Goal: Entertainment & Leisure: Consume media (video, audio)

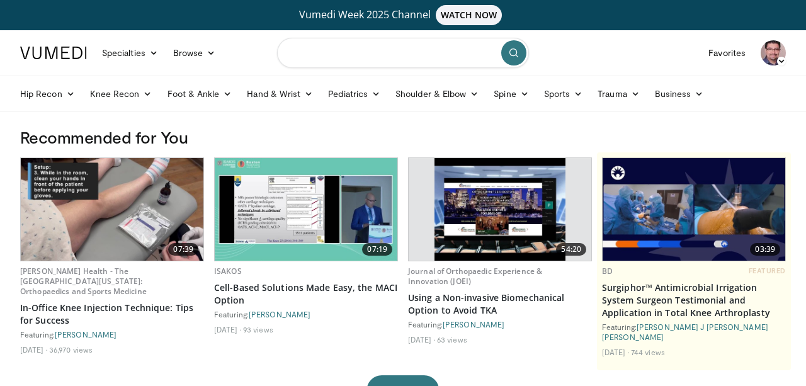
click at [328, 52] on input "Search topics, interventions" at bounding box center [403, 53] width 252 height 30
type input "**********"
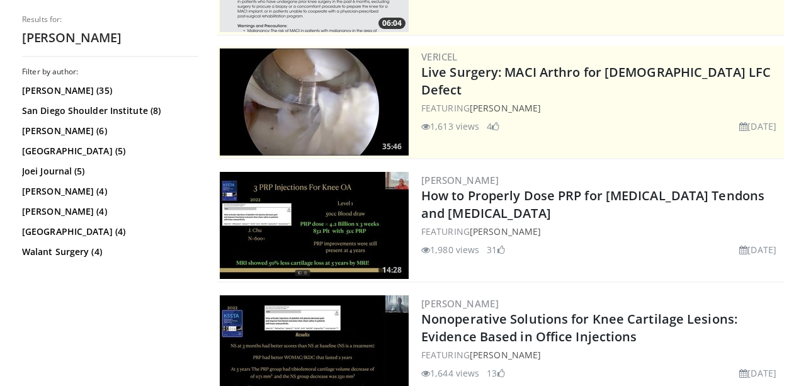
scroll to position [252, 0]
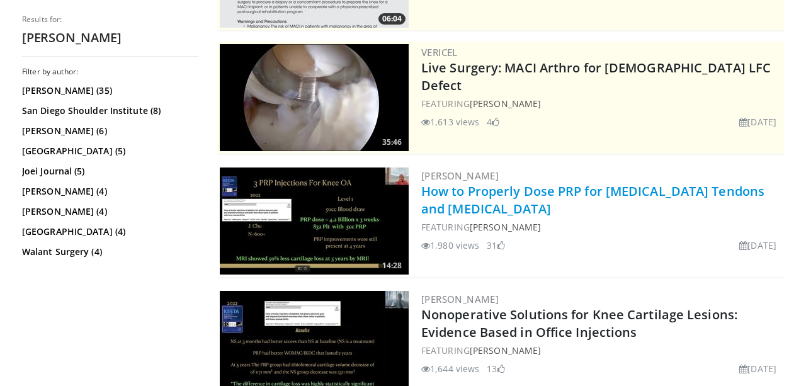
click at [449, 198] on link "How to Properly Dose PRP for [MEDICAL_DATA] Tendons and [MEDICAL_DATA]" at bounding box center [592, 200] width 343 height 35
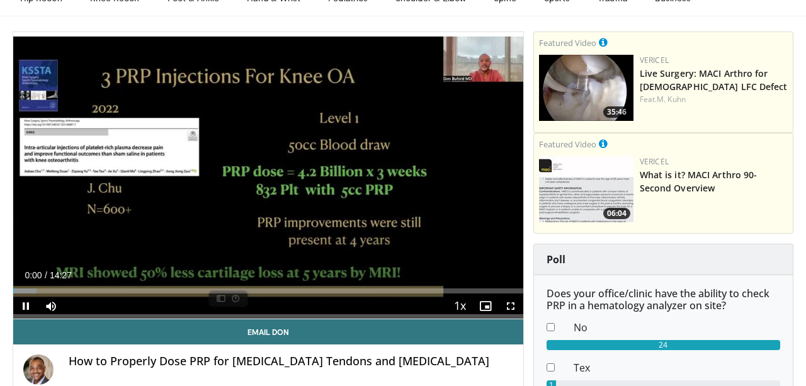
scroll to position [101, 0]
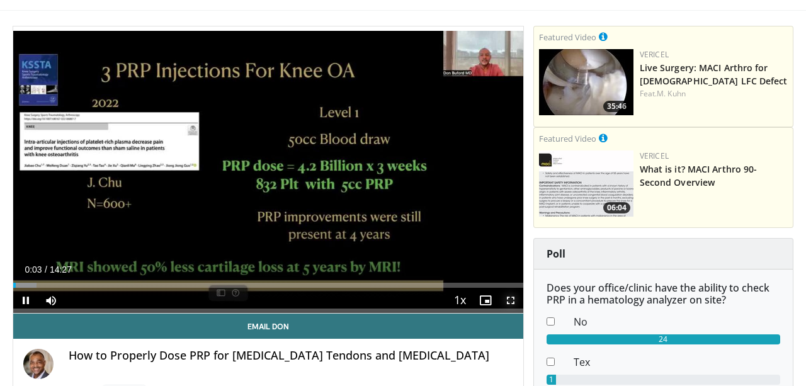
click at [514, 298] on span "Video Player" at bounding box center [510, 300] width 25 height 25
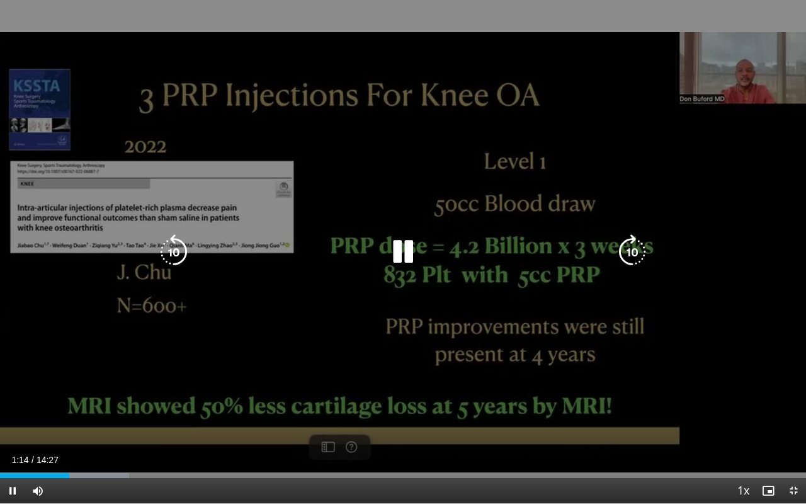
click at [410, 253] on icon "Video Player" at bounding box center [402, 251] width 35 height 35
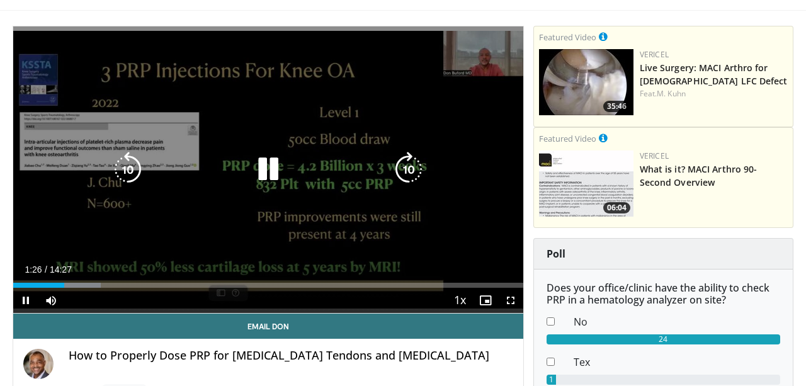
click at [405, 193] on div "10 seconds Tap to unmute" at bounding box center [268, 169] width 510 height 286
click at [326, 153] on div "10 seconds Tap to unmute" at bounding box center [268, 169] width 510 height 286
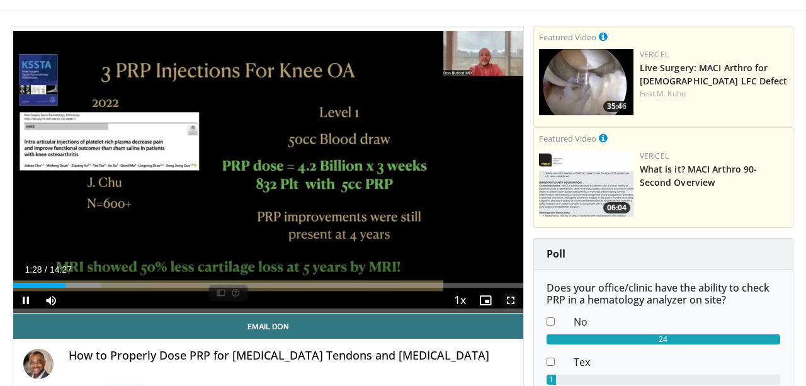
click at [509, 296] on span "Video Player" at bounding box center [510, 300] width 25 height 25
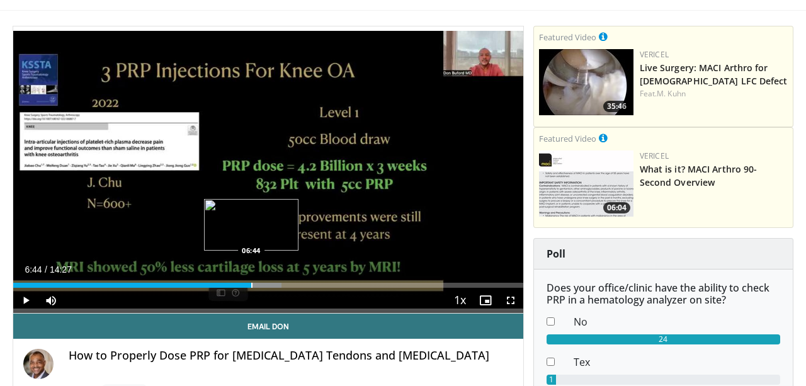
click at [251, 283] on div "Loaded : 52.59% 06:44 06:44" at bounding box center [268, 285] width 510 height 5
click at [259, 283] on div "Progress Bar" at bounding box center [259, 285] width 1 height 5
click at [271, 282] on video-js "**********" at bounding box center [268, 169] width 510 height 287
click at [288, 283] on div "Progress Bar" at bounding box center [288, 285] width 1 height 5
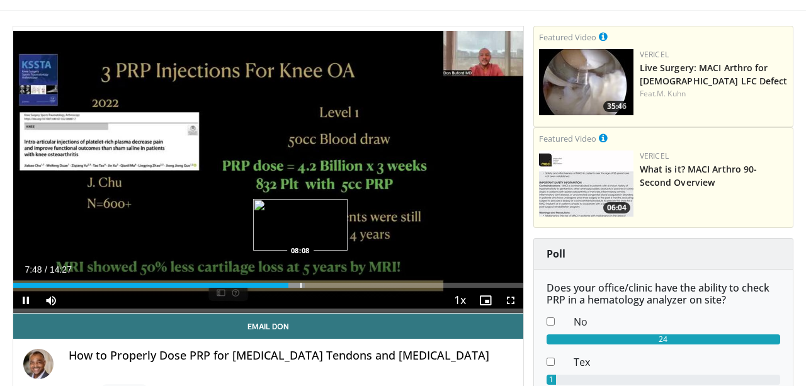
click at [300, 281] on div "Loaded : 57.16% 07:48 08:08" at bounding box center [268, 282] width 510 height 12
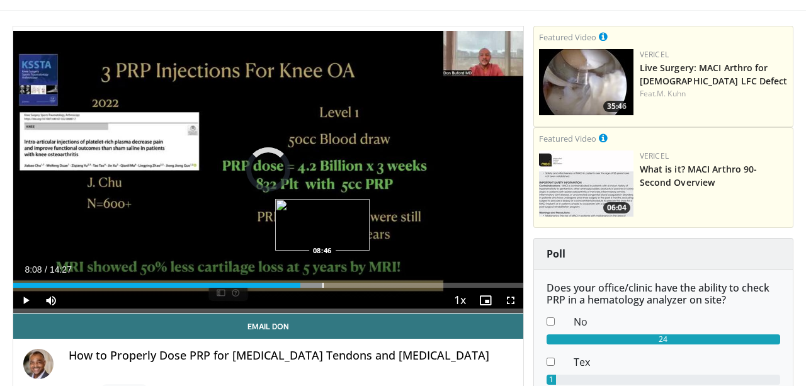
click at [322, 279] on div "Loaded : 60.59% 08:08 08:46" at bounding box center [268, 282] width 510 height 12
click at [338, 279] on div "Loaded : 64.02% 09:12 09:12" at bounding box center [268, 282] width 510 height 12
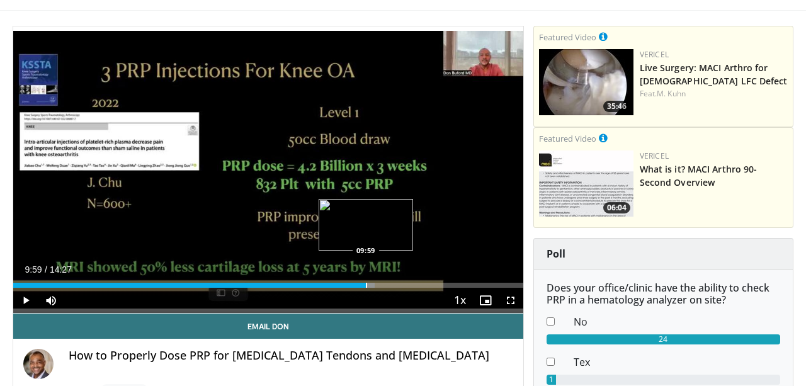
click at [366, 281] on div "Loaded : 70.88% 09:59 09:59" at bounding box center [268, 282] width 510 height 12
click at [382, 278] on div "Loaded : 76.59% 10:01 10:29" at bounding box center [268, 282] width 510 height 12
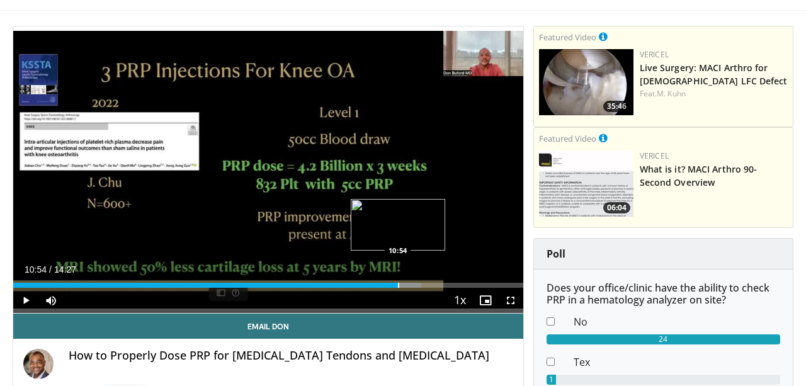
click at [398, 283] on div "Progress Bar" at bounding box center [398, 285] width 1 height 5
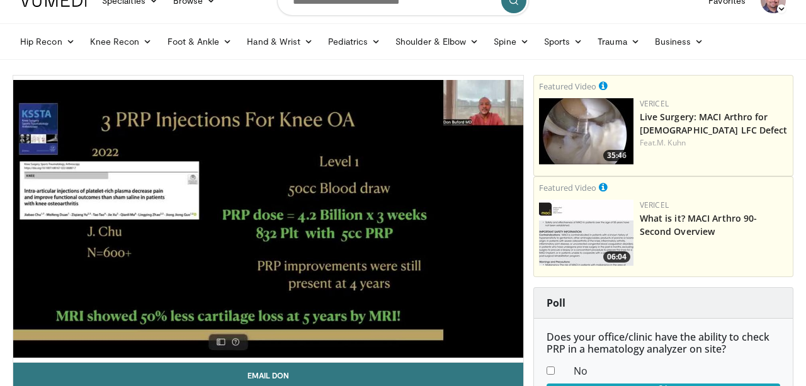
scroll to position [48, 0]
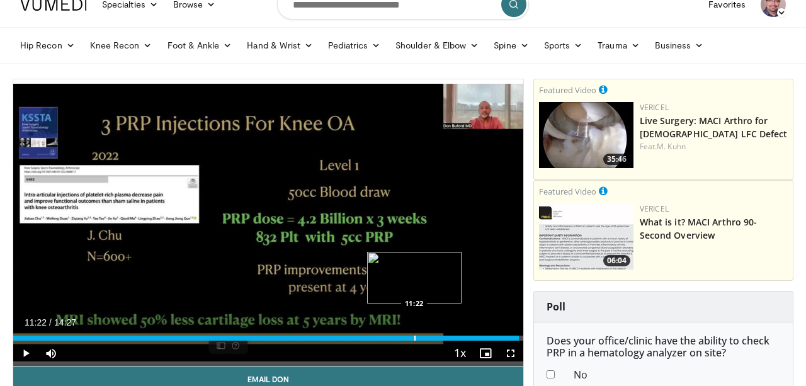
click at [414, 334] on div "Loaded : 78.87% 11:22 11:22" at bounding box center [268, 335] width 510 height 12
